Goal: Task Accomplishment & Management: Manage account settings

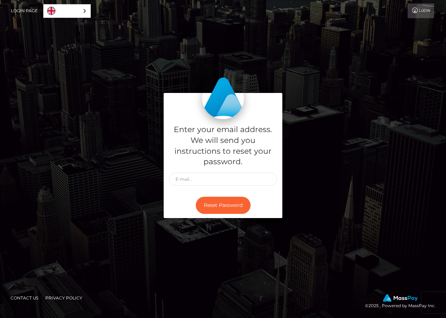
click at [29, 296] on link "Contact Us" at bounding box center [25, 297] width 34 height 11
drag, startPoint x: 110, startPoint y: 298, endPoint x: 86, endPoint y: 298, distance: 23.8
click at [109, 298] on footer "Contact Us Privacy Policy © 2025 , Powered by MassPay Inc." at bounding box center [223, 302] width 446 height 32
click at [39, 296] on link "Contact Us" at bounding box center [25, 297] width 34 height 11
click at [28, 296] on link "Contact Us" at bounding box center [25, 297] width 34 height 11
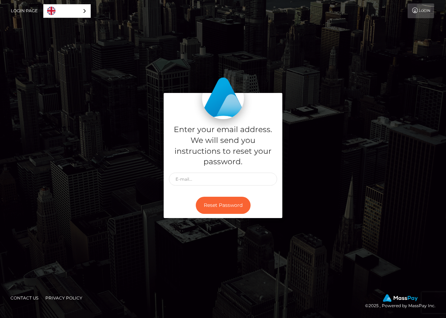
click at [333, 264] on div "Enter your email address. We will send you instructions to reset your password.…" at bounding box center [223, 159] width 446 height 237
click at [424, 12] on link "Login" at bounding box center [421, 10] width 27 height 15
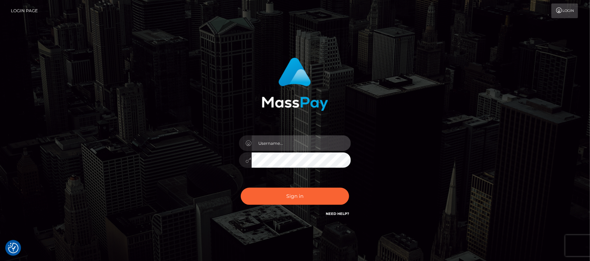
type input "hello.feetfinder"
click at [306, 144] on input "hello.feetfinder" at bounding box center [301, 144] width 99 height 16
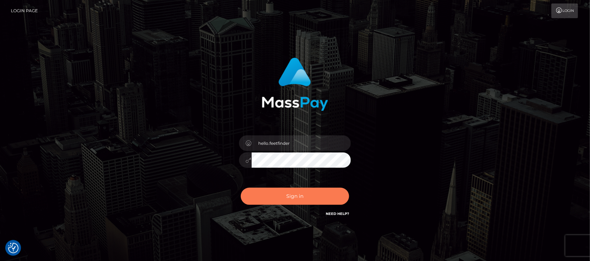
click at [308, 190] on button "Sign in" at bounding box center [295, 196] width 108 height 17
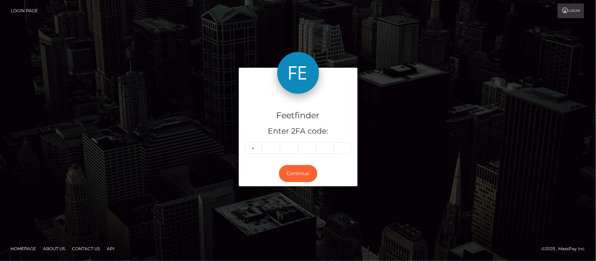
type input "0"
type input "4"
type input "0"
type input "4"
type input "2"
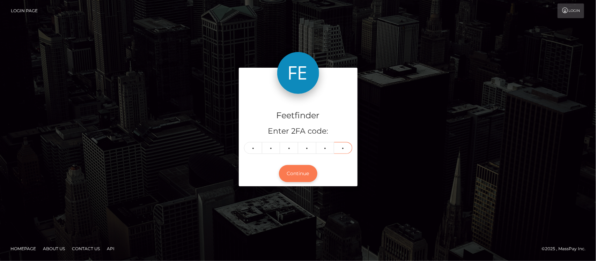
type input "3"
click at [287, 175] on button "Continue" at bounding box center [298, 173] width 38 height 17
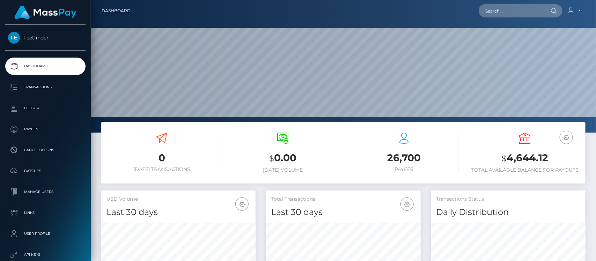
scroll to position [123, 154]
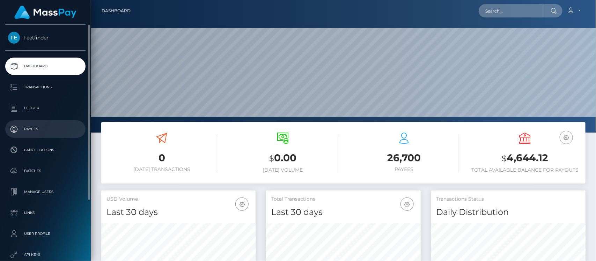
click at [34, 124] on p "Payees" at bounding box center [45, 129] width 75 height 10
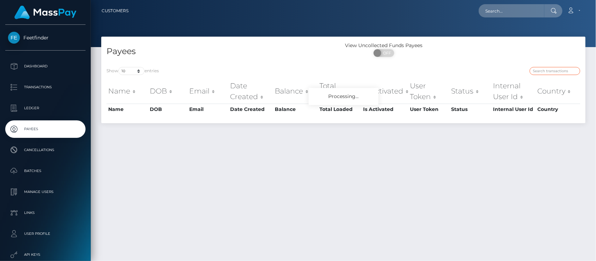
click at [553, 72] on input "search" at bounding box center [555, 71] width 51 height 8
paste input "2a18c4fd-38b9-11f0-811f-02c4b4fc7cc9"
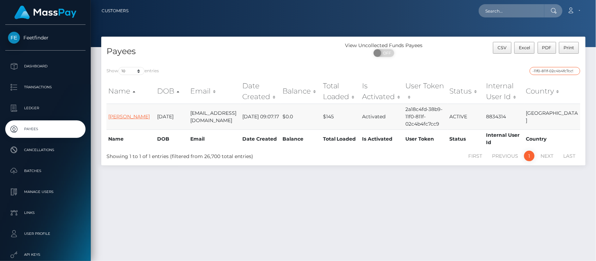
type input "2a18c4fd-38b9-11f0-811f-02c4b4fc7cc9"
click at [124, 114] on link "[PERSON_NAME]" at bounding box center [129, 117] width 42 height 6
